Goal: Task Accomplishment & Management: Complete application form

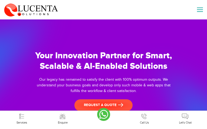
type input "KEEuXpbAMqmDLbh"
type input "[EMAIL_ADDRESS][DOMAIN_NAME]"
type input "8153735054"
type input "YgfIMaZpteQ"
type input "vryZsjweAEHRPH"
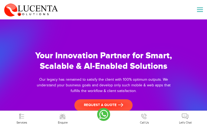
type input "[EMAIL_ADDRESS][DOMAIN_NAME]"
type input "7786024870"
type input "htiiiUat"
type input "cXVWbTLCIqgfBfG"
type input "[EMAIL_ADDRESS][DOMAIN_NAME]"
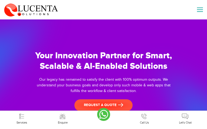
type input "4543778346"
type input "UbOvmTaJOGJscNWK"
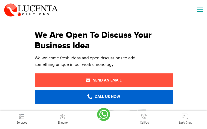
type input "DoTAjoPGtCnpyZu"
type input "[EMAIL_ADDRESS][DOMAIN_NAME]"
type input "3550426163"
type input "unOLJtAKZJJesPZ"
type input "KwwaAOdxustHoEA"
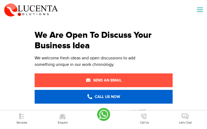
type input "[EMAIL_ADDRESS][DOMAIN_NAME]"
type input "5576178933"
type input "buMHiFOxjp"
